Goal: Task Accomplishment & Management: Use online tool/utility

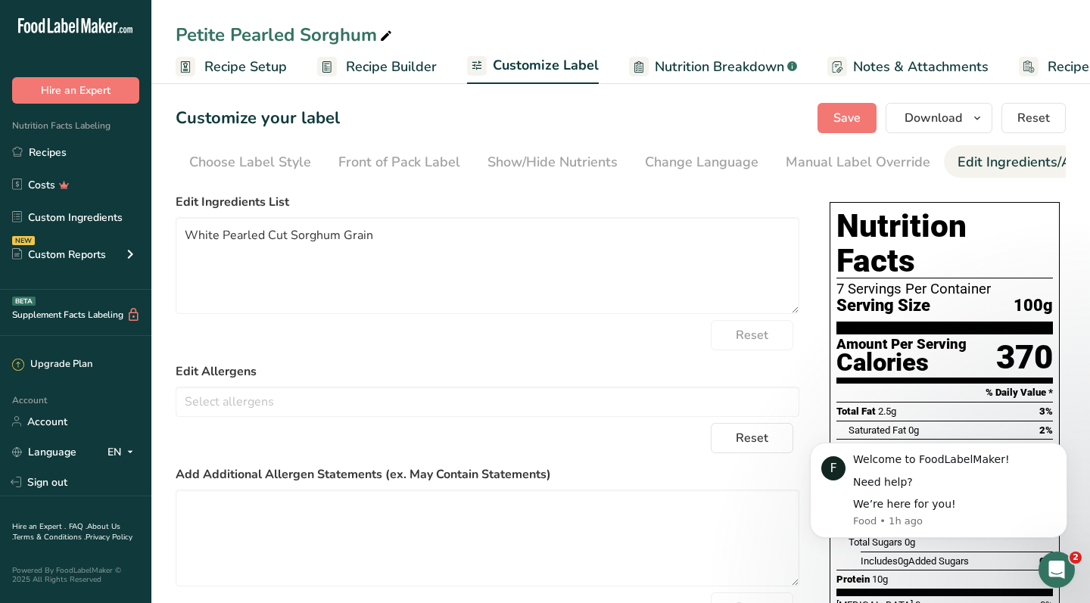
scroll to position [0, 210]
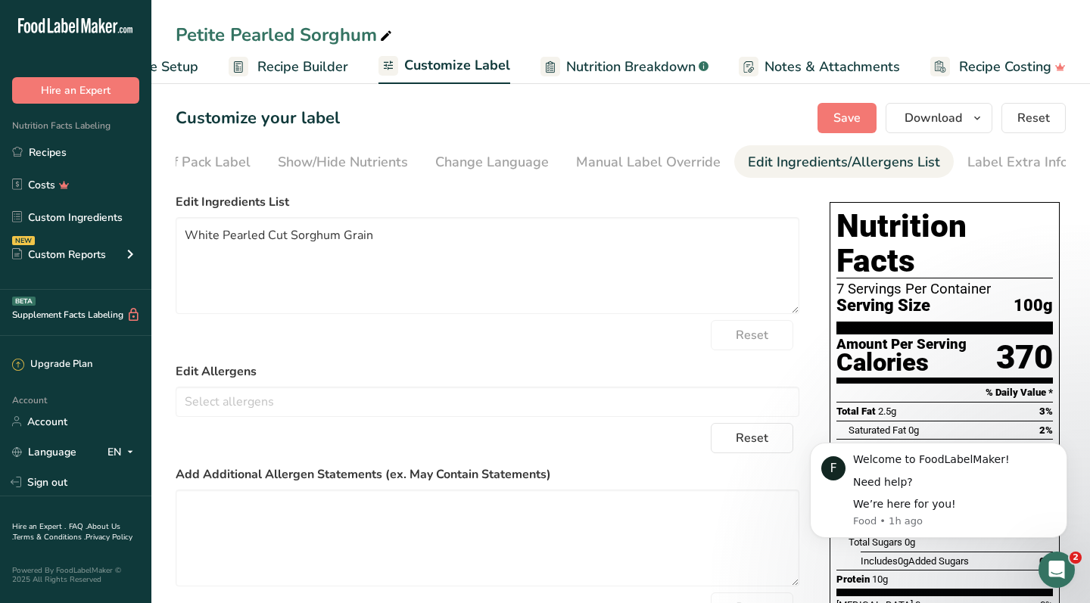
click at [313, 72] on span "Recipe Builder" at bounding box center [302, 67] width 91 height 20
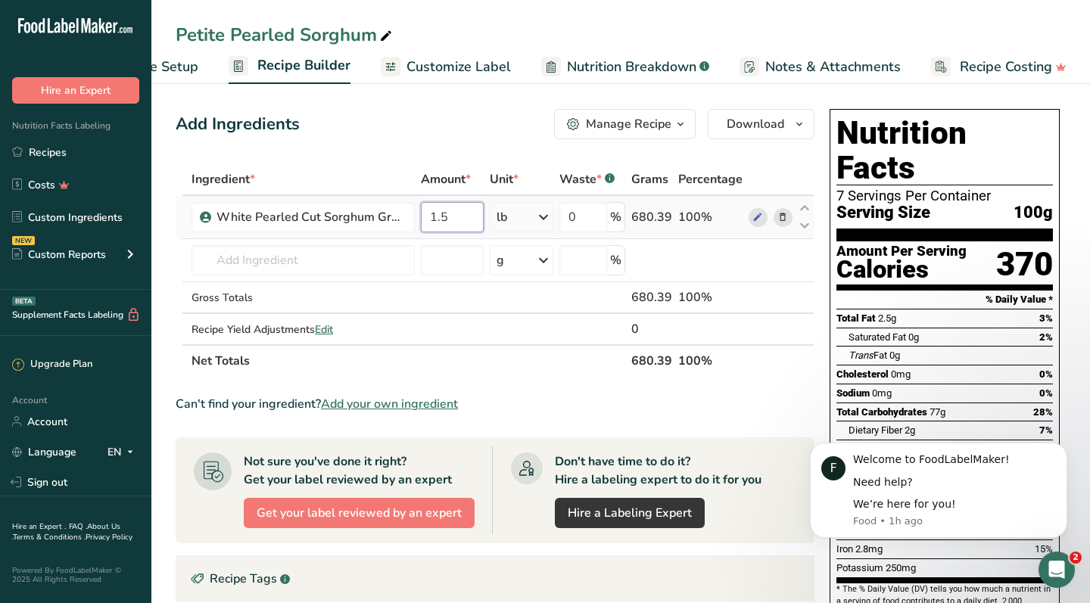
click at [454, 216] on input "1.5" at bounding box center [452, 217] width 63 height 30
click at [195, 64] on span "Recipe Setup" at bounding box center [157, 67] width 82 height 20
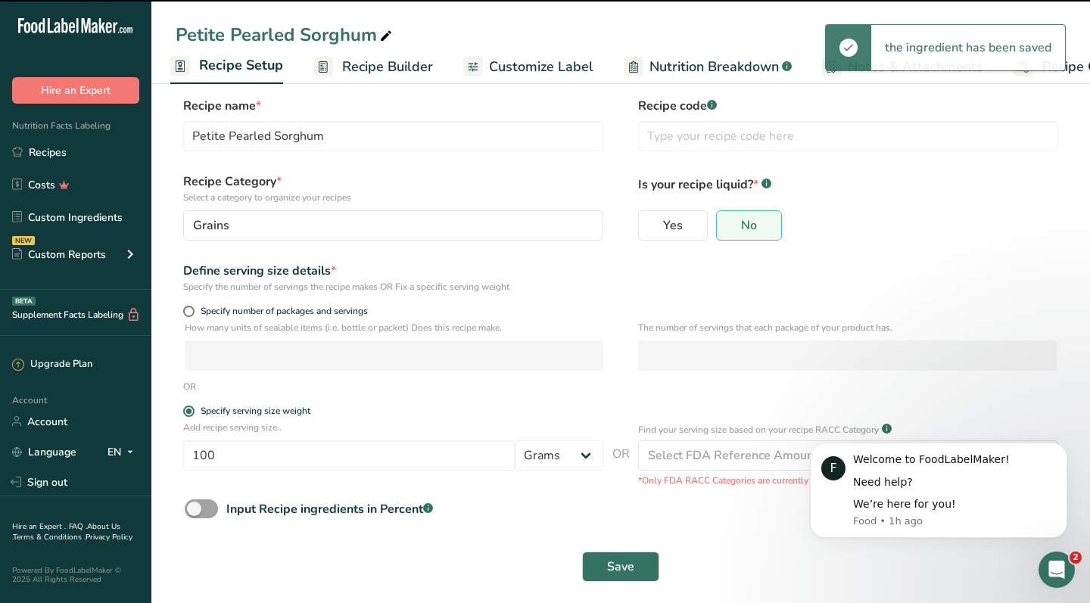
scroll to position [16, 0]
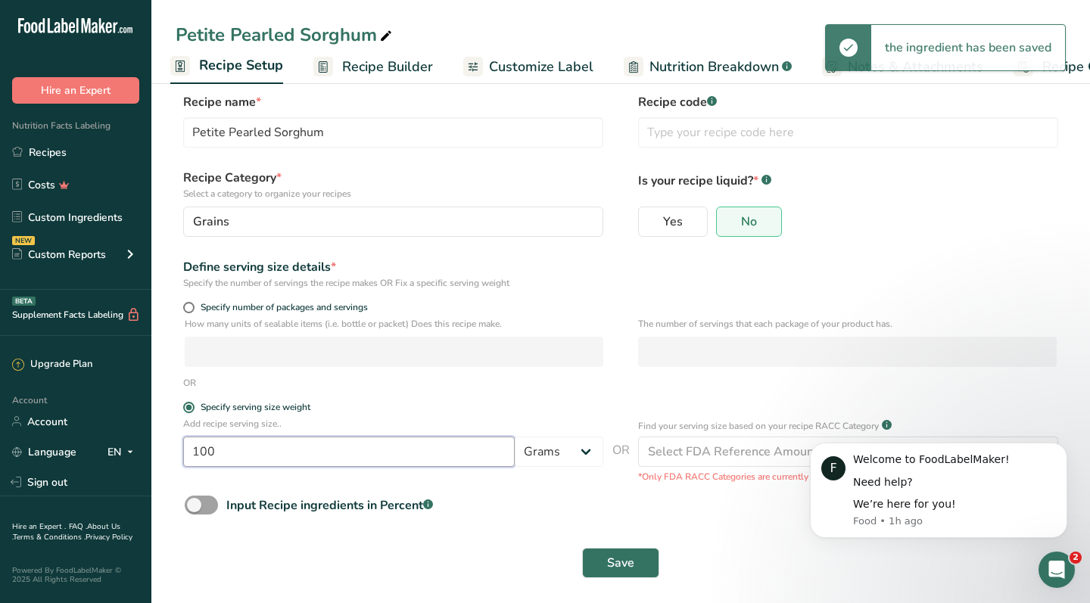
click at [324, 439] on input "100" at bounding box center [348, 452] width 331 height 30
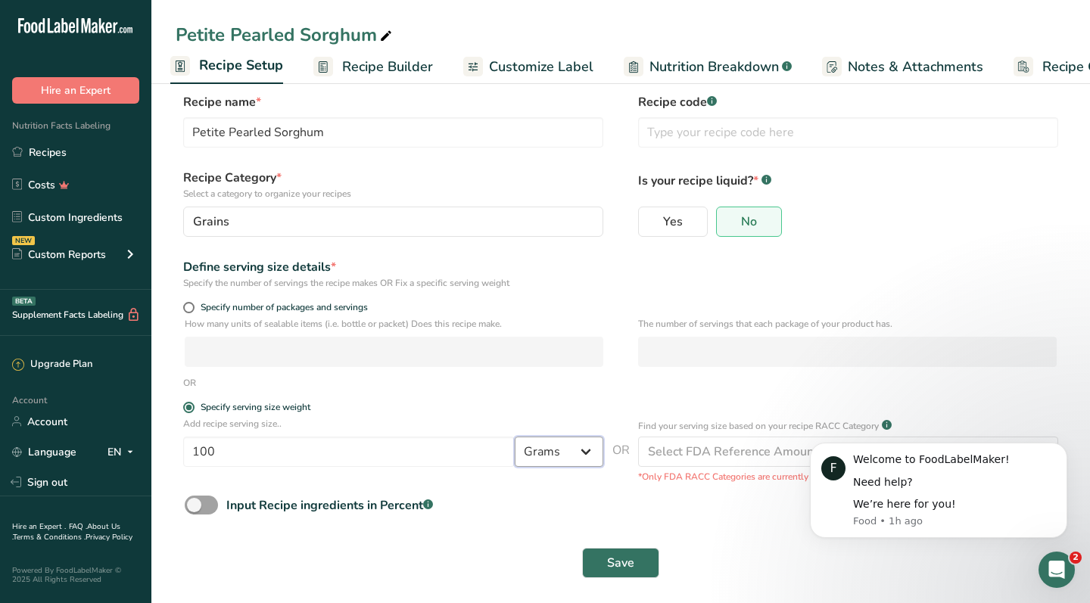
select select "21"
select select "22"
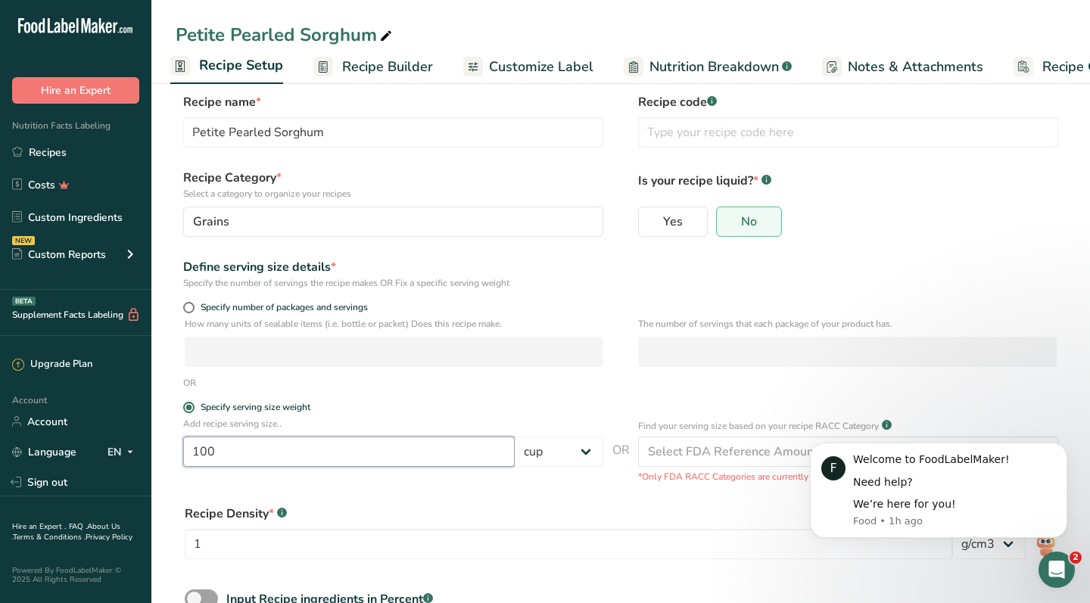
click at [323, 446] on input "100" at bounding box center [348, 452] width 331 height 30
type input "1"
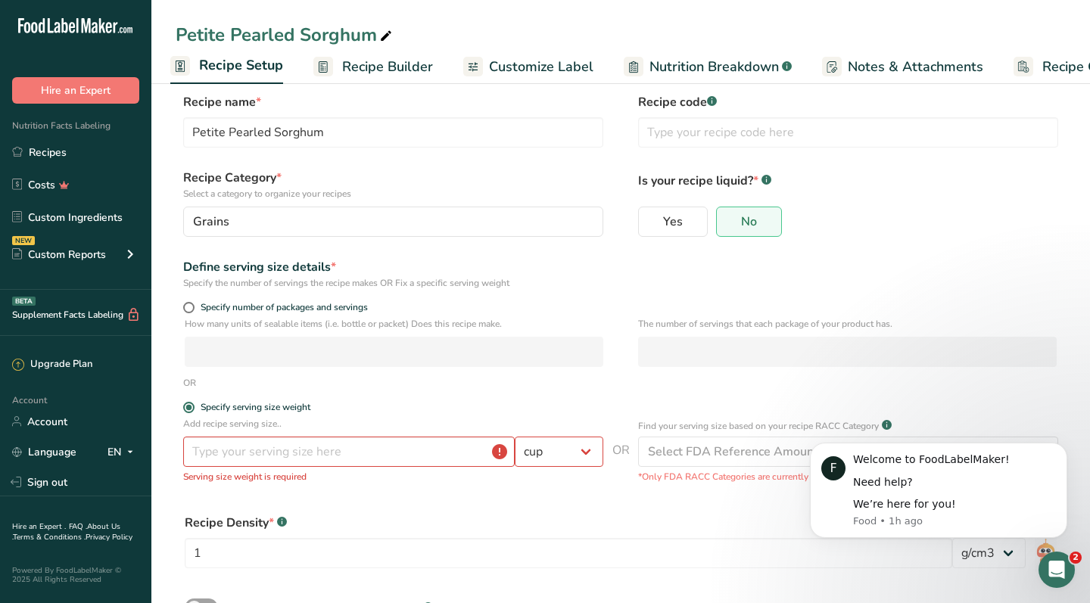
click at [493, 509] on div "Recipe Density * .a-a{fill:#347362;}.b-a{fill:#fff;} 1 lb/ft3 g/cm3" at bounding box center [621, 546] width 890 height 82
click at [506, 384] on div "OR" at bounding box center [621, 383] width 890 height 14
click at [257, 450] on input "number" at bounding box center [348, 452] width 331 height 30
type input "1"
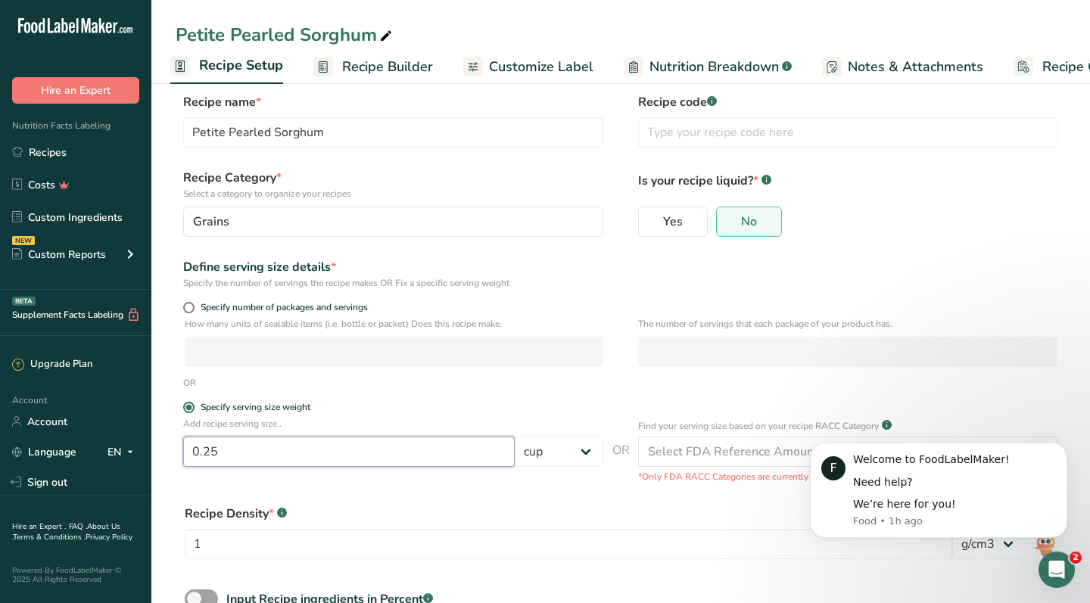
type input "0.25"
click at [456, 515] on div "Recipe Density * .a-a{fill:#347362;}.b-a{fill:#fff;}" at bounding box center [621, 514] width 872 height 18
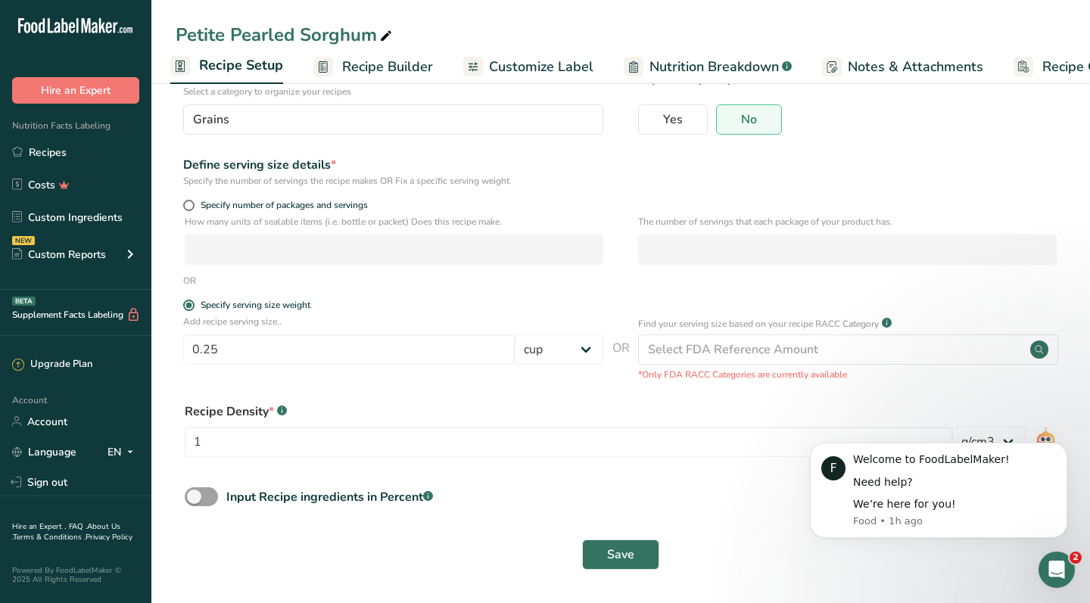
scroll to position [117, 0]
click at [633, 556] on span "Save" at bounding box center [620, 555] width 27 height 18
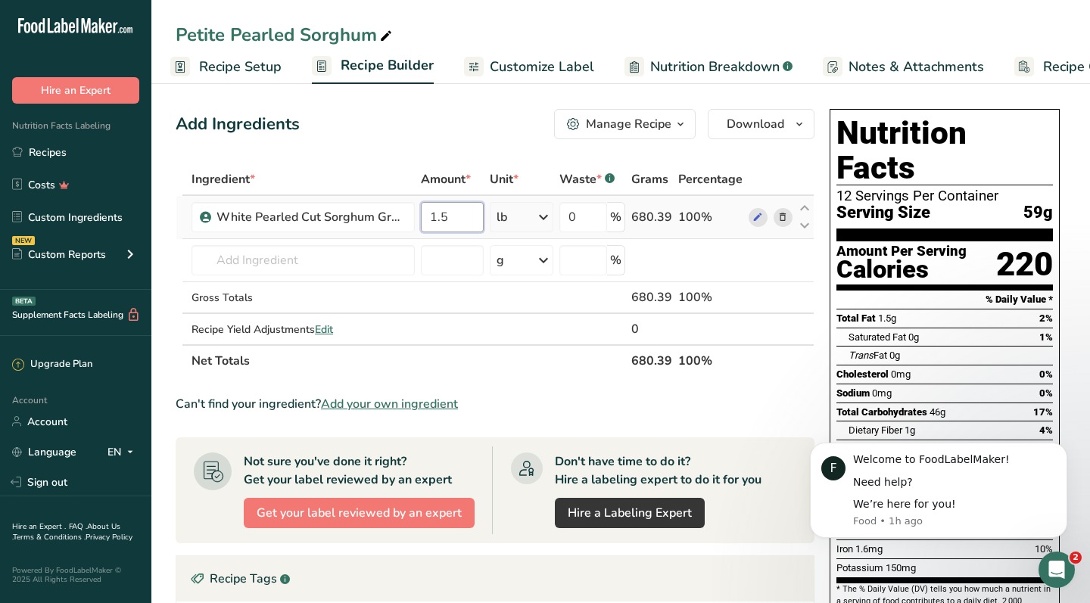
click at [439, 219] on input "1.5" at bounding box center [452, 217] width 63 height 30
type input "1"
click at [448, 120] on div "Add Ingredients Manage Recipe Delete Recipe Duplicate Recipe Scale Recipe Save …" at bounding box center [495, 124] width 639 height 30
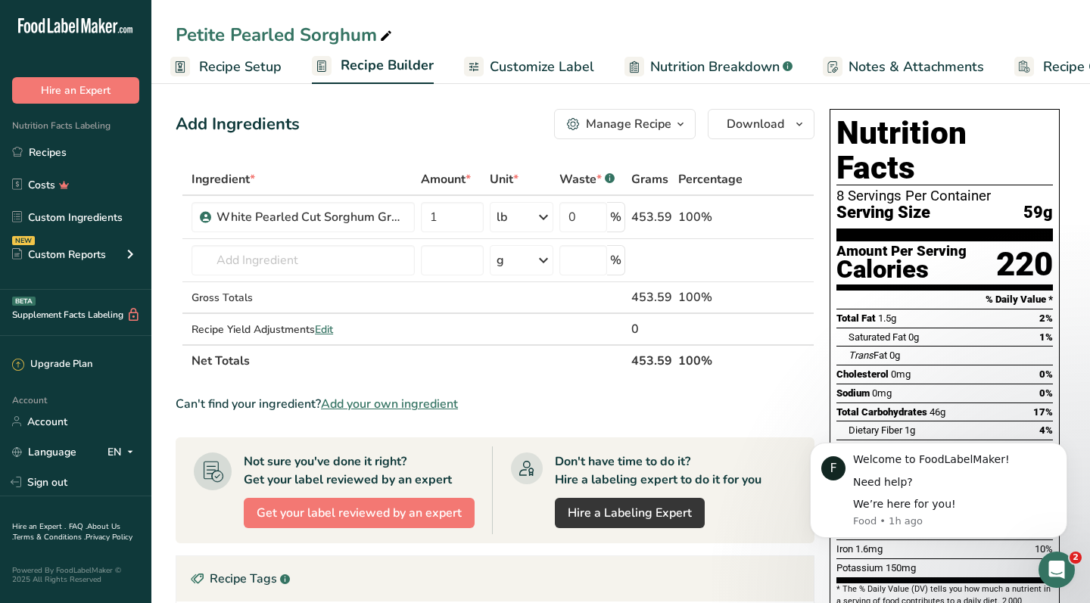
scroll to position [17, 0]
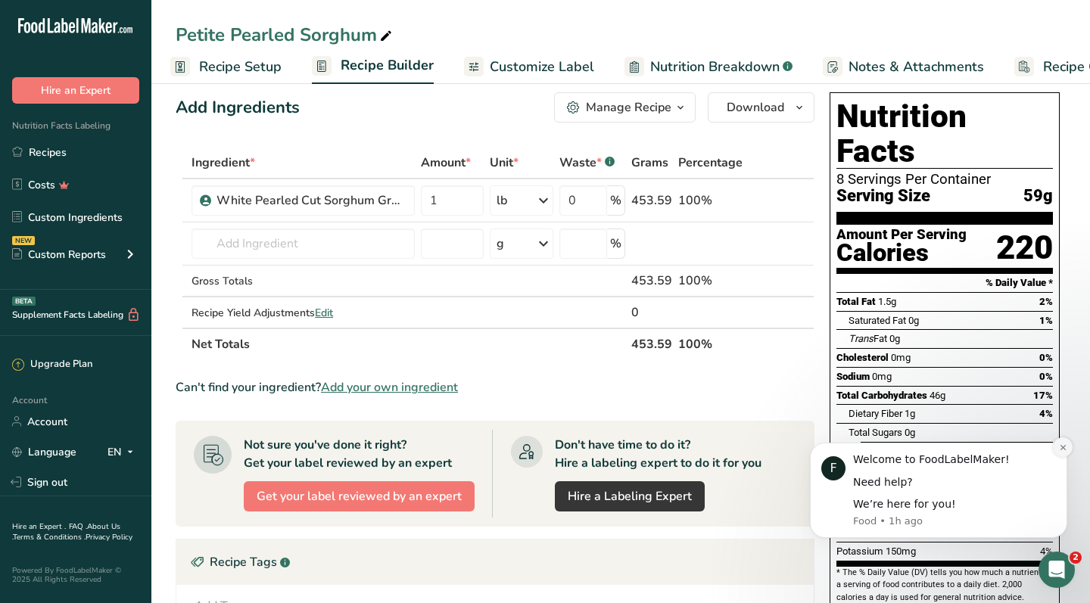
click at [1065, 449] on icon "Dismiss notification" at bounding box center [1063, 447] width 8 height 8
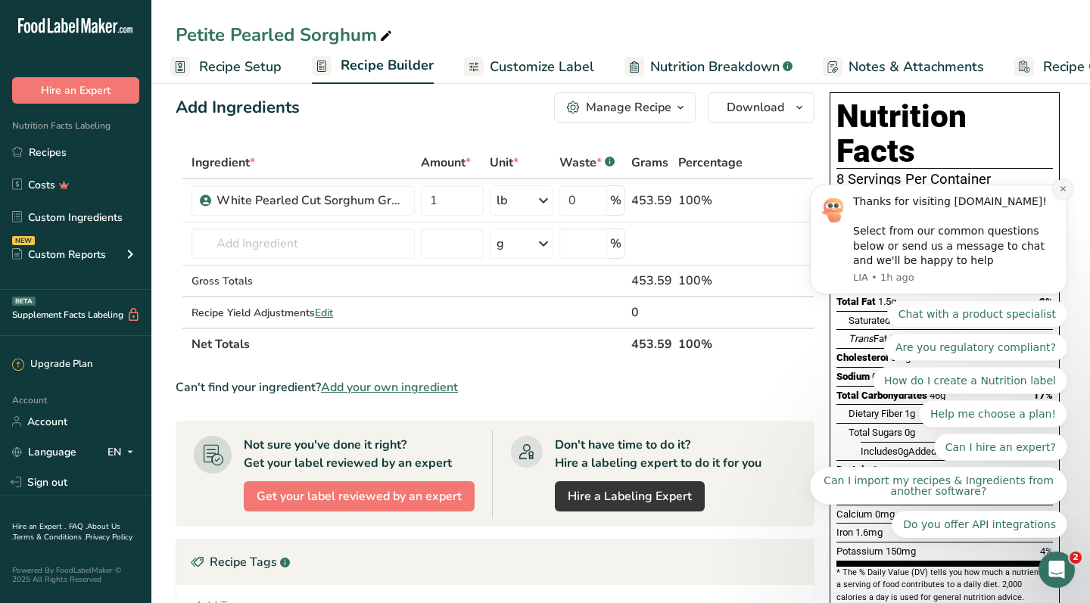
click at [1059, 191] on icon "Dismiss notification" at bounding box center [1063, 189] width 8 height 8
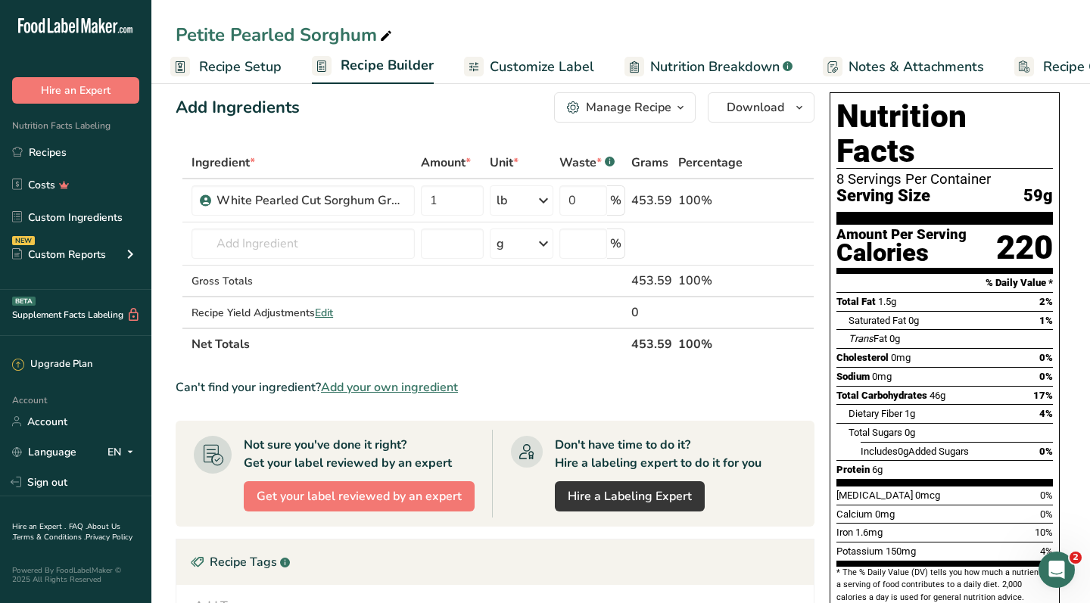
click at [525, 64] on span "Customize Label" at bounding box center [542, 67] width 104 height 20
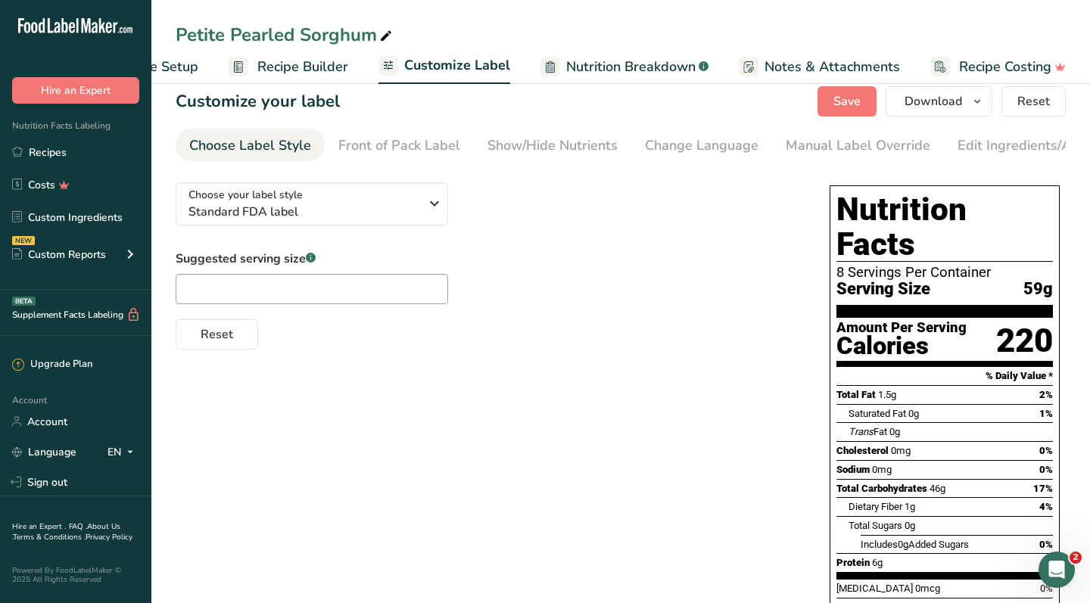
click at [562, 82] on link "Nutrition Breakdown .a-a{fill:#347362;}.b-a{fill:#fff;}" at bounding box center [624, 67] width 168 height 34
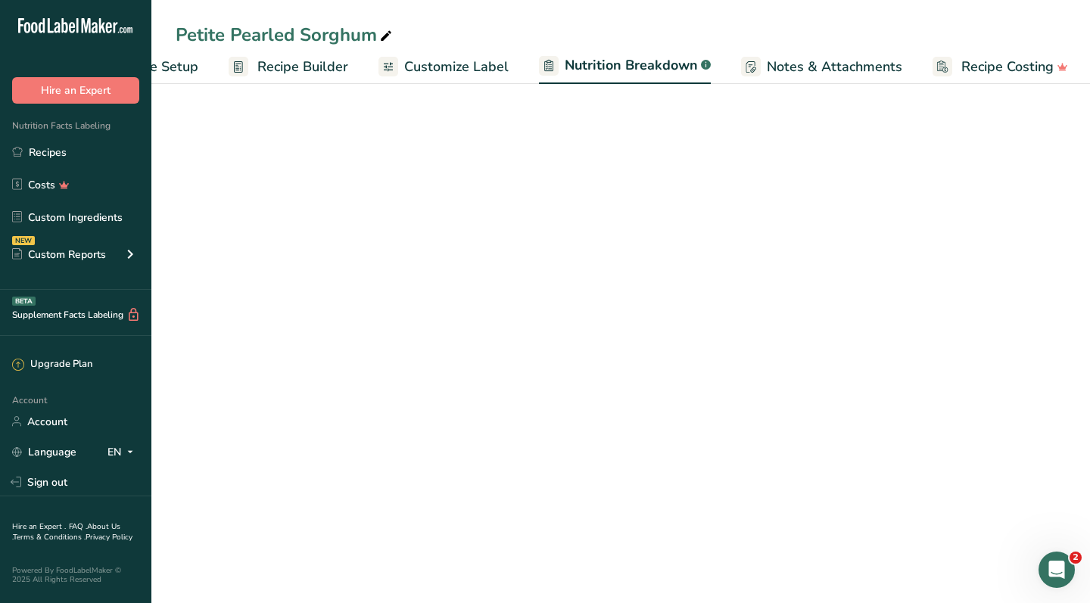
scroll to position [0, 90]
select select "Calories"
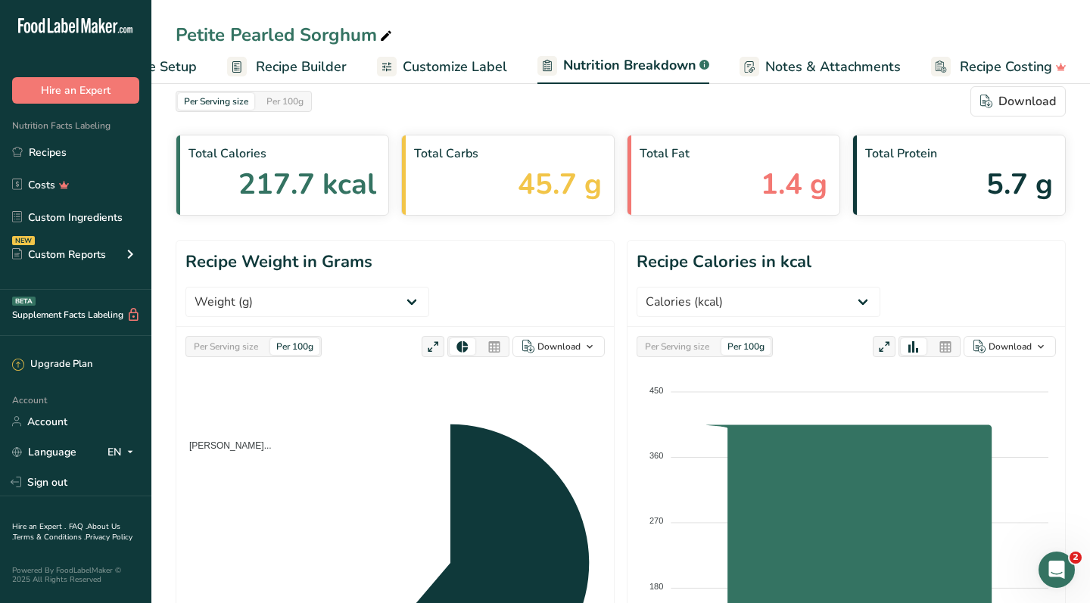
click at [422, 62] on span "Customize Label" at bounding box center [455, 67] width 104 height 20
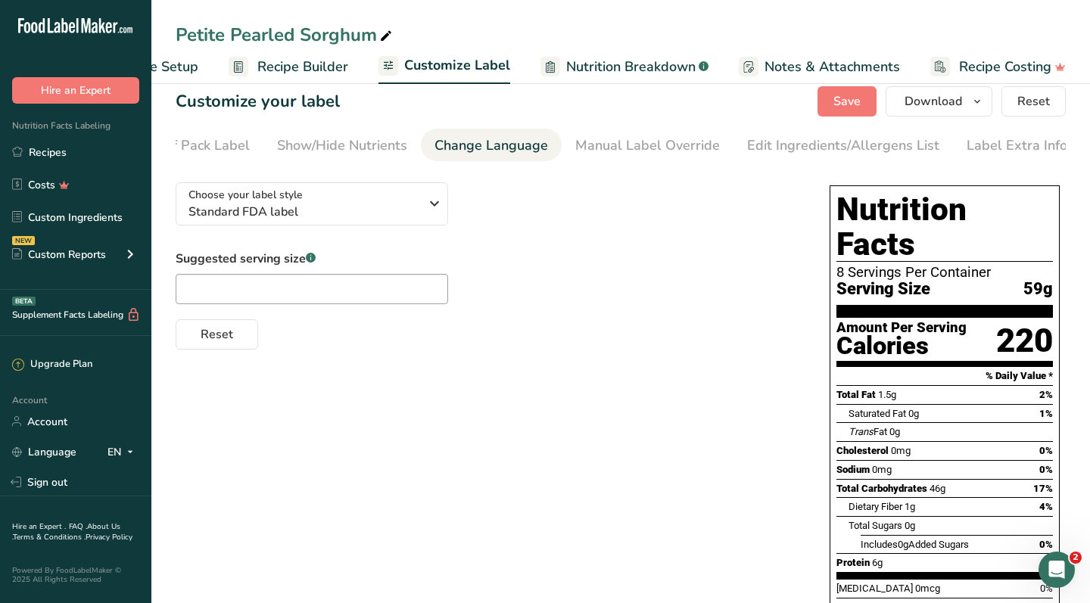
scroll to position [0, 210]
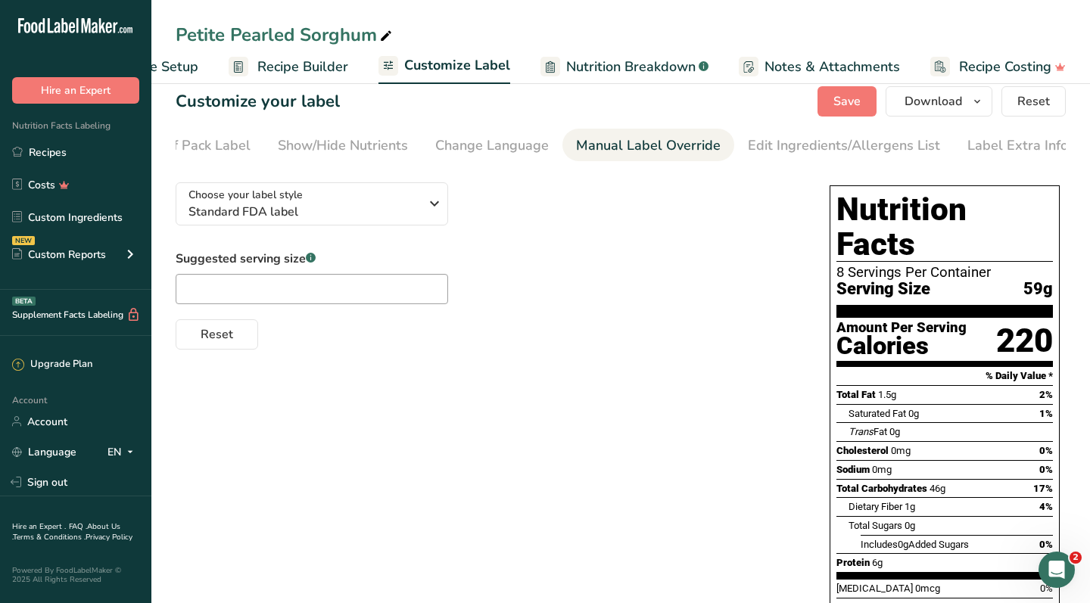
click at [677, 148] on div "Manual Label Override" at bounding box center [648, 145] width 145 height 20
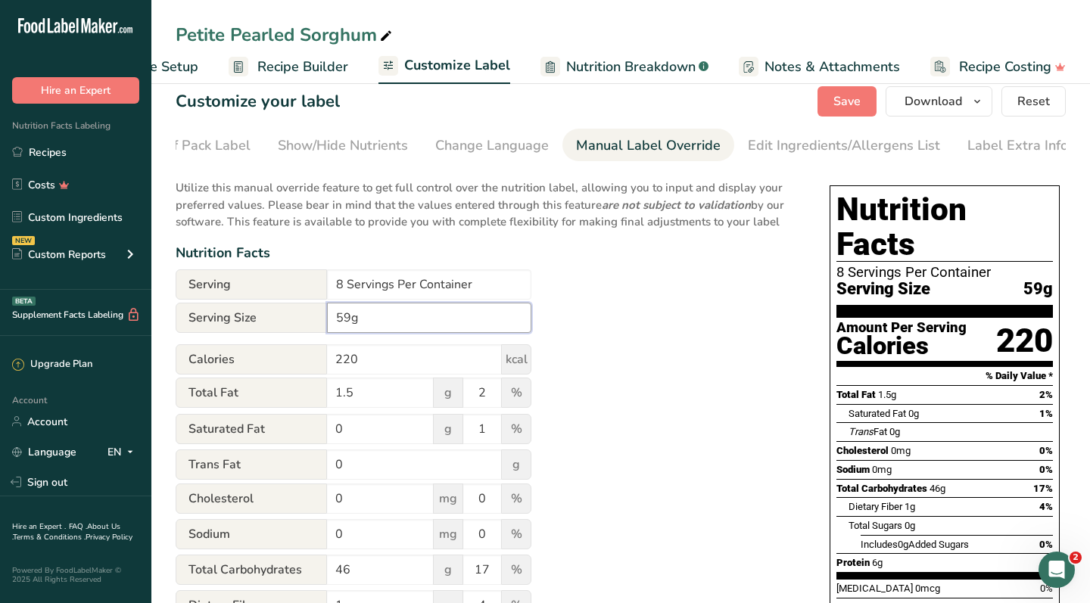
click at [441, 313] on input "59g" at bounding box center [429, 318] width 204 height 30
click at [650, 350] on div "Utilize this manual override feature to get full control over the nutrition lab…" at bounding box center [488, 541] width 624 height 742
click at [350, 314] on input "1/2 cup" at bounding box center [429, 318] width 204 height 30
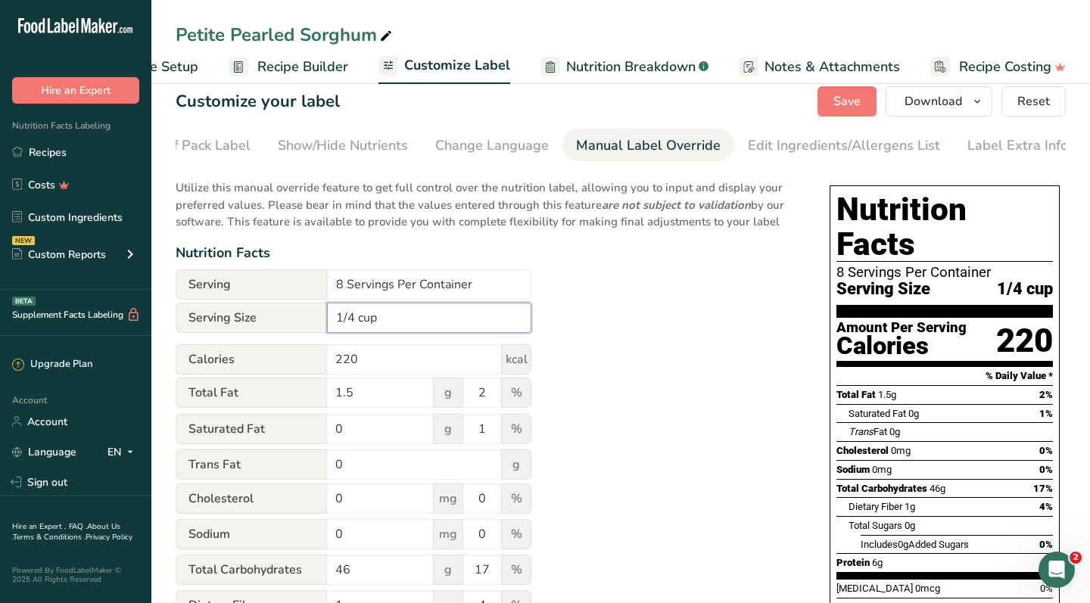
type input "1/4 cup"
click at [627, 370] on div "Utilize this manual override feature to get full control over the nutrition lab…" at bounding box center [488, 541] width 624 height 742
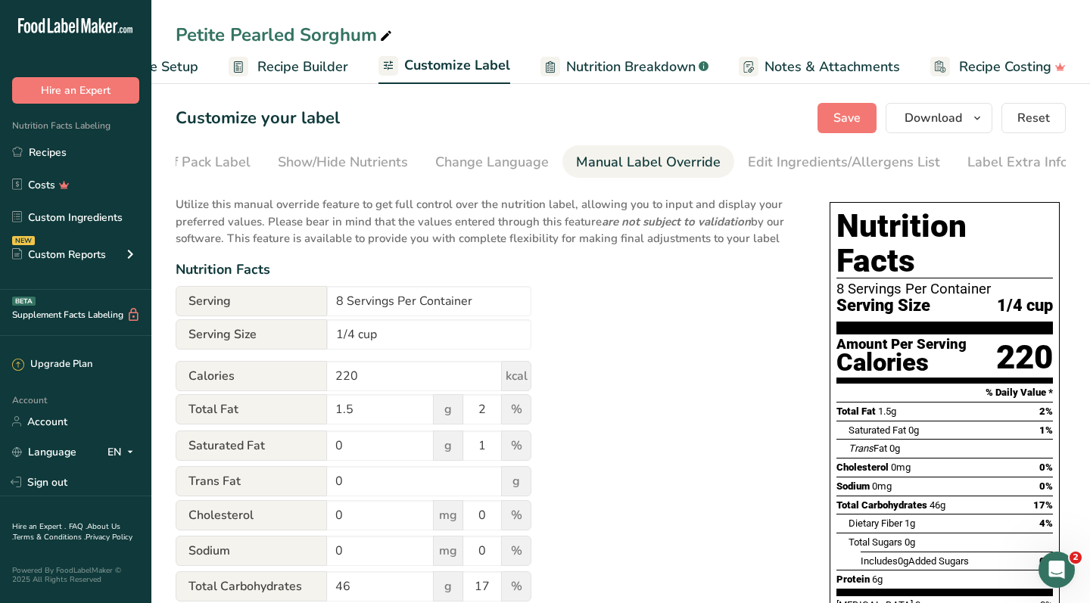
scroll to position [0, 0]
click at [787, 161] on div "Edit Ingredients/Allergens List" at bounding box center [844, 162] width 192 height 20
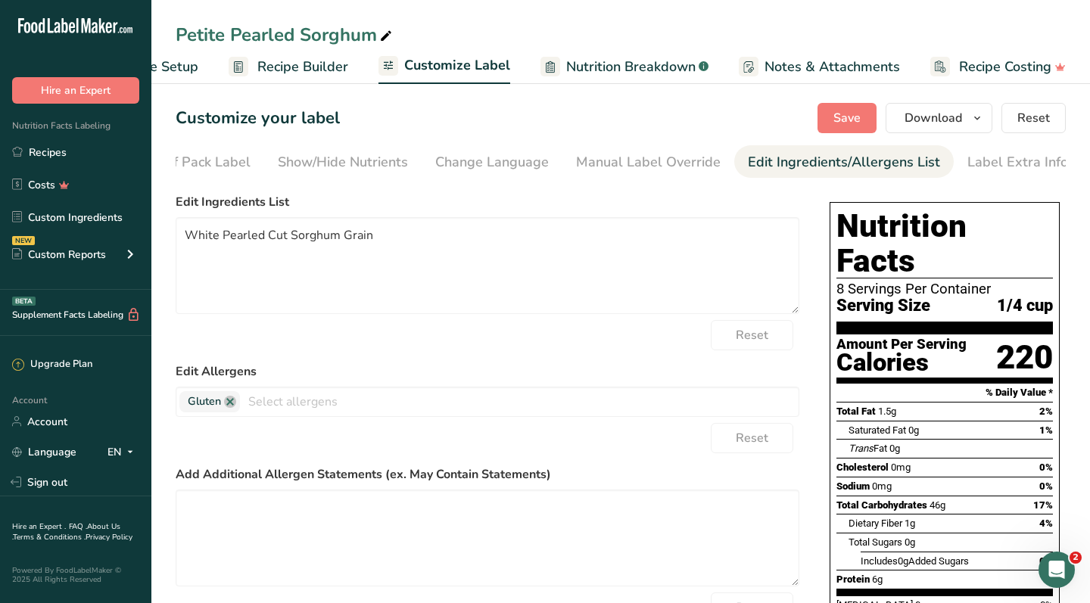
scroll to position [2, 0]
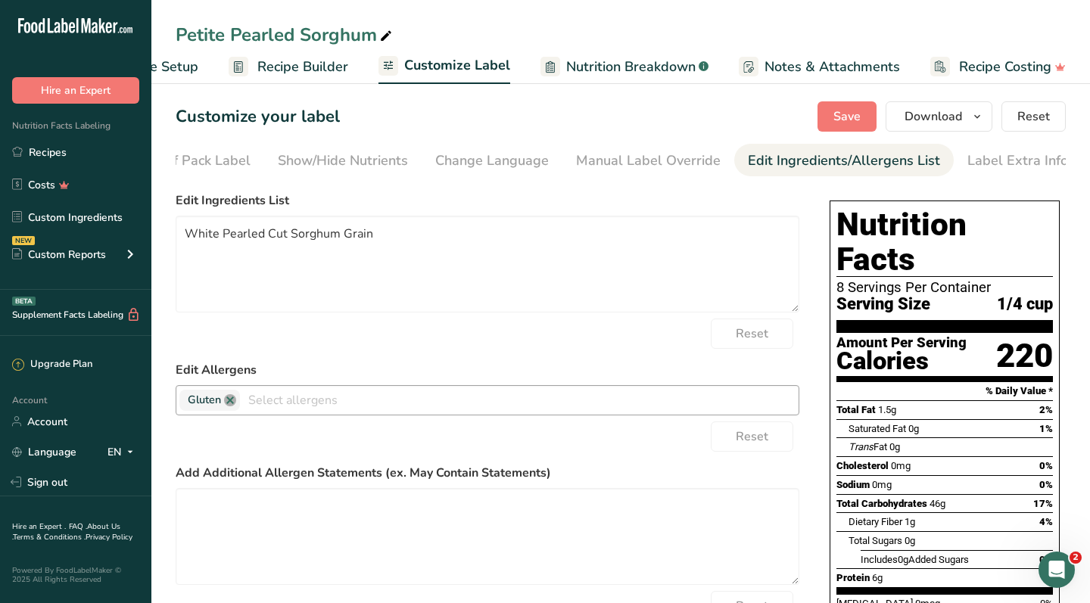
click at [229, 400] on link at bounding box center [230, 400] width 12 height 12
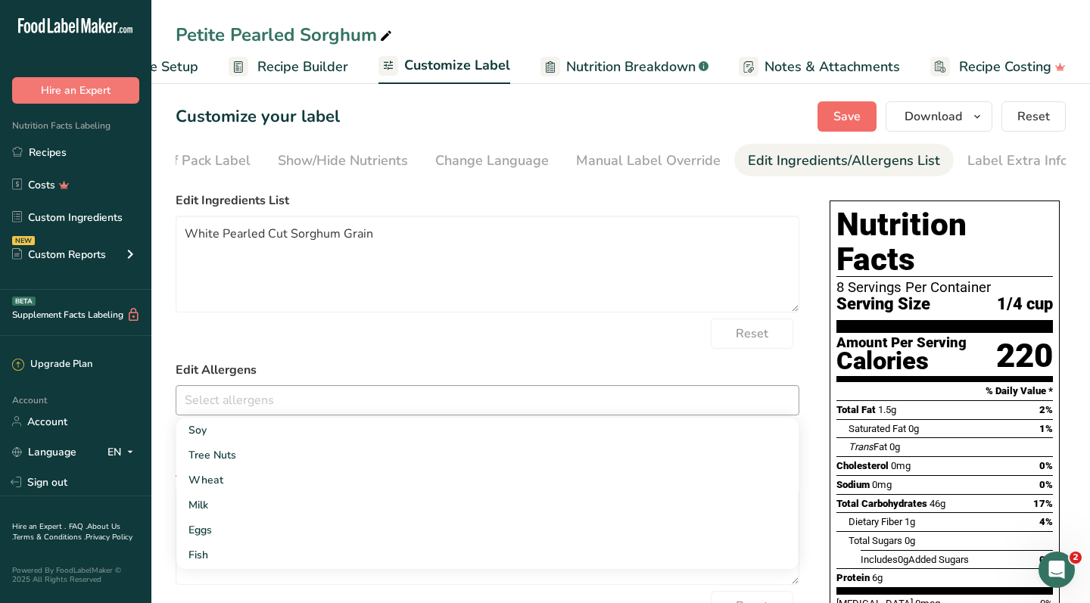
click at [831, 119] on button "Save" at bounding box center [846, 116] width 59 height 30
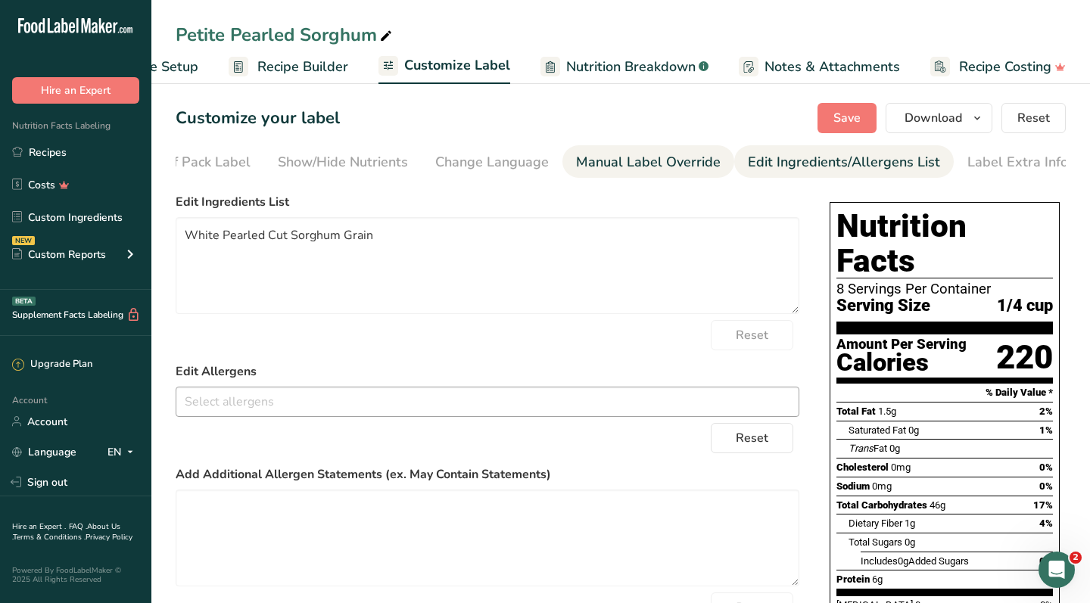
scroll to position [0, 0]
click at [1007, 130] on button "Reset" at bounding box center [1033, 118] width 64 height 30
click at [183, 63] on span "Recipe Setup" at bounding box center [157, 67] width 82 height 20
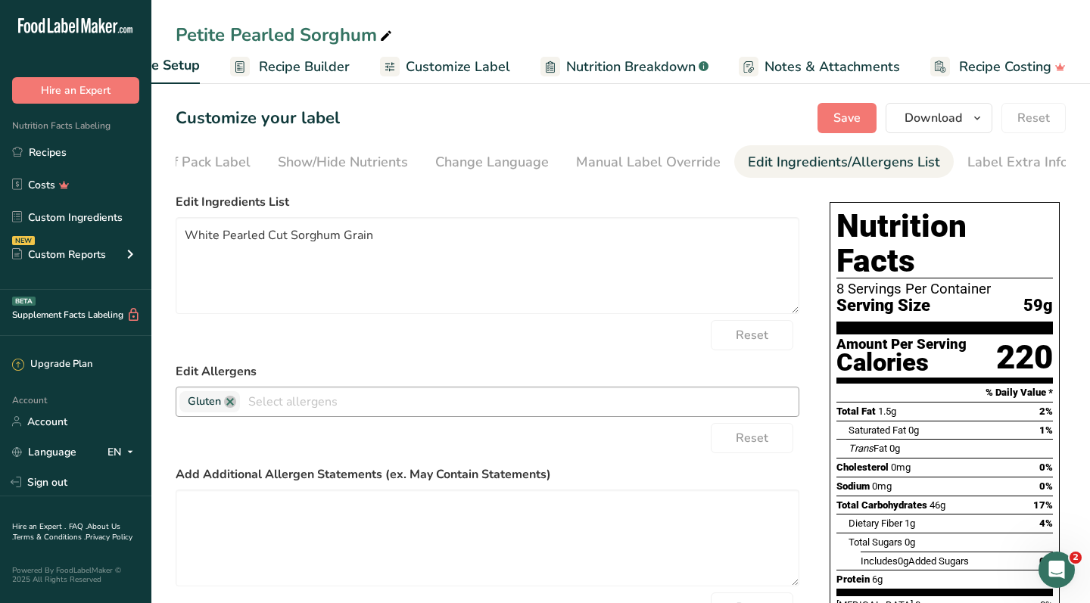
scroll to position [0, 5]
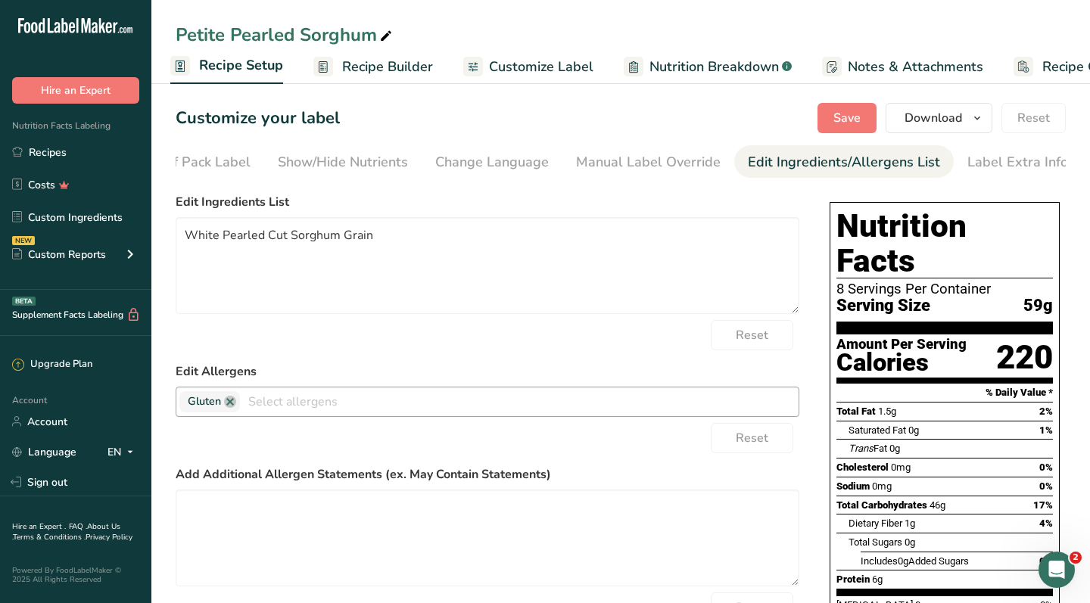
select select "21"
select select "22"
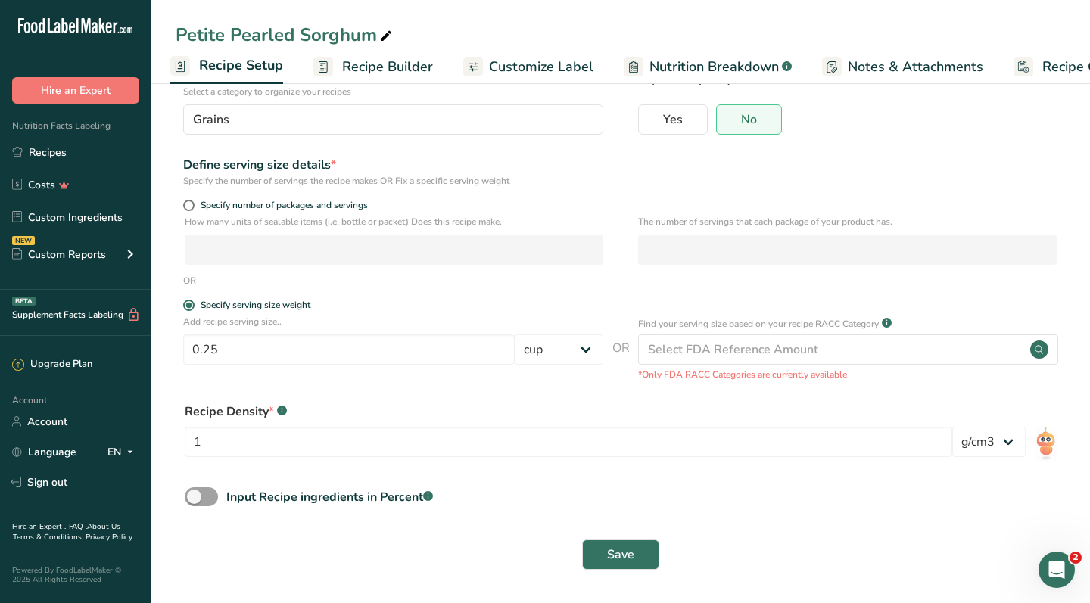
scroll to position [117, 0]
click at [603, 544] on button "Save" at bounding box center [620, 555] width 77 height 30
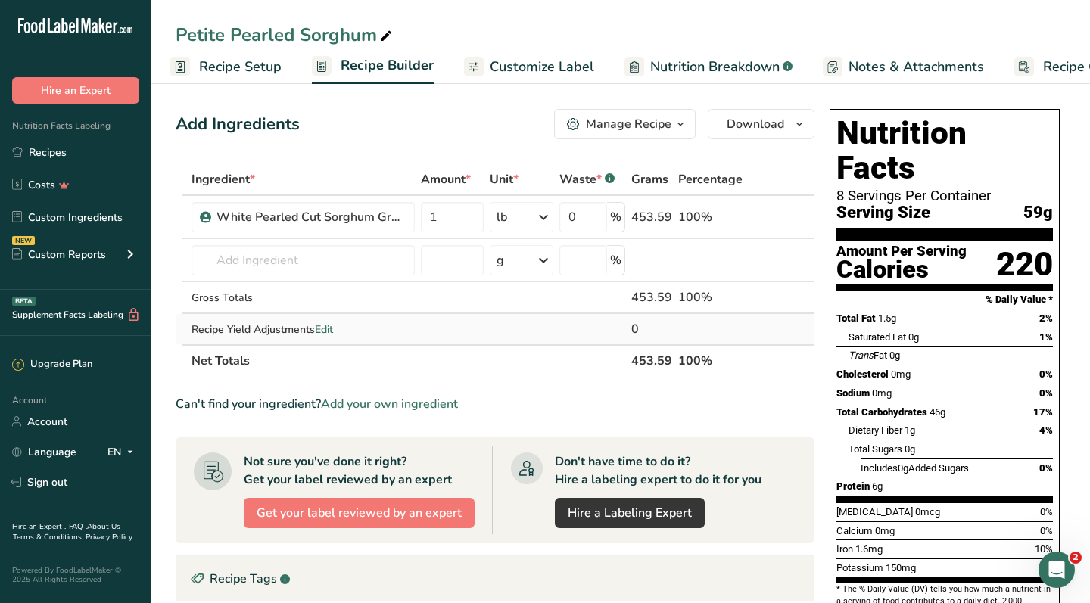
click at [325, 325] on span "Edit" at bounding box center [324, 329] width 18 height 14
